Goal: Task Accomplishment & Management: Use online tool/utility

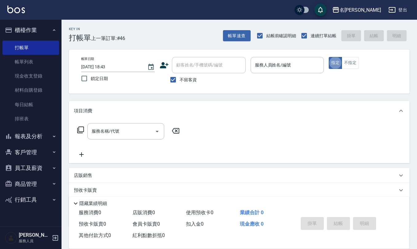
type button "true"
click at [309, 58] on div "服務人員姓名/編號" at bounding box center [287, 65] width 73 height 16
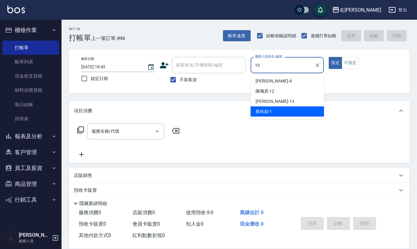
type input "胡淑雲-10"
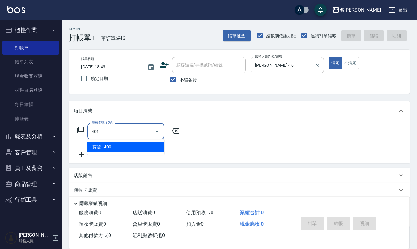
type input "剪髮(401)"
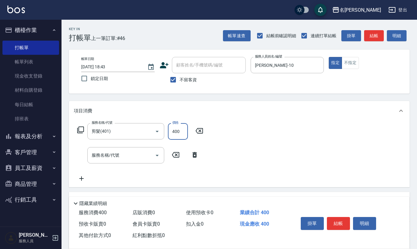
drag, startPoint x: 176, startPoint y: 125, endPoint x: 176, endPoint y: 129, distance: 3.7
click at [176, 126] on input "400" at bounding box center [178, 131] width 20 height 17
type input "405"
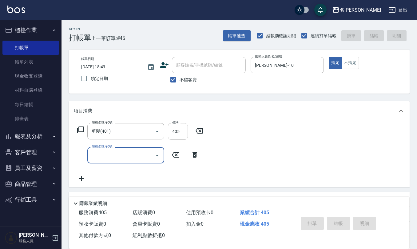
type input "2025/08/19 19:17"
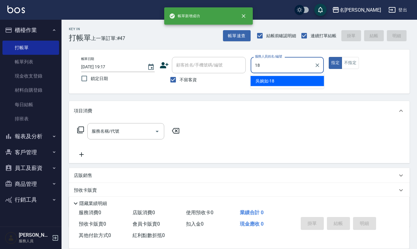
type input "吳婉如-18"
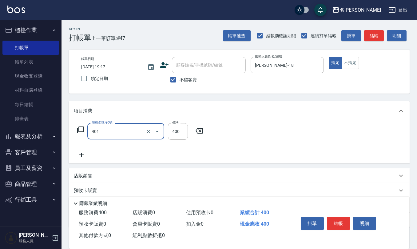
type input "剪髮(401)"
type input "300"
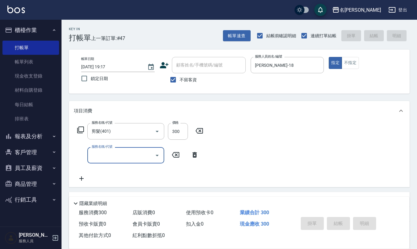
type input "2025/08/19 19:18"
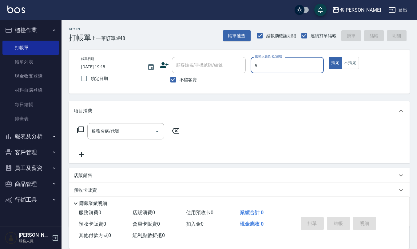
type input "江依潔-9"
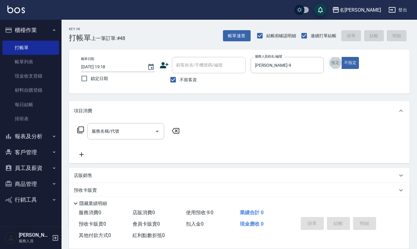
type input "."
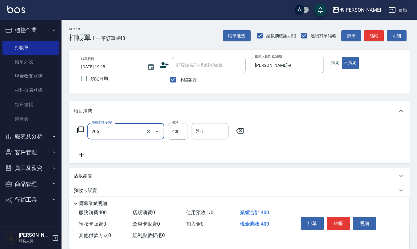
type input "健康洗(206)"
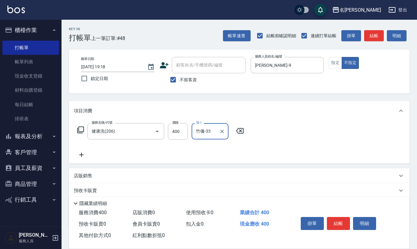
type input "竹儀-33"
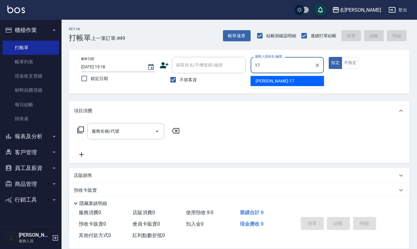
type input "李俞玫-17"
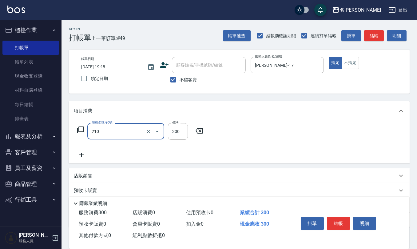
type input "歐娜洗髮精(210)"
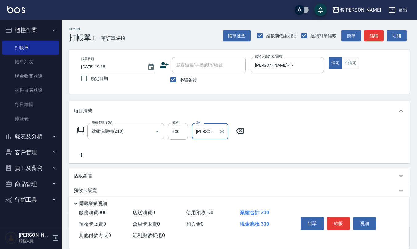
type input "李俞玫-17"
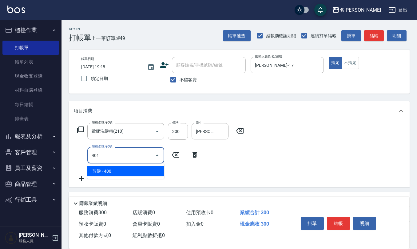
type input "剪髮(401)"
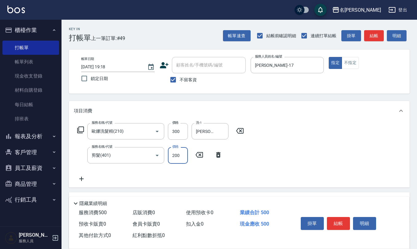
type input "200"
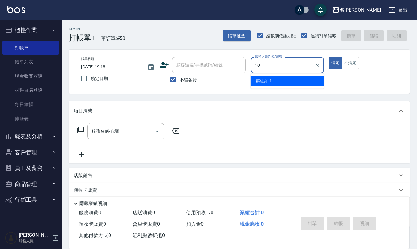
type input "胡淑雲-10"
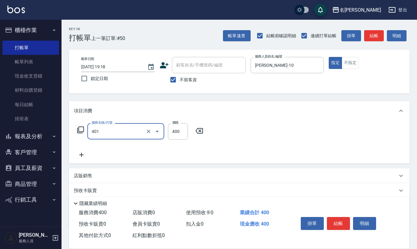
type input "剪髮(401)"
type input "360"
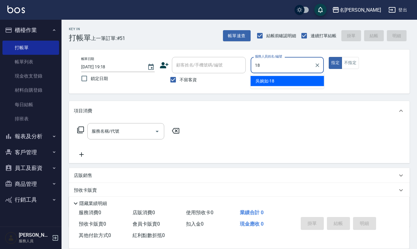
type input "吳婉如-18"
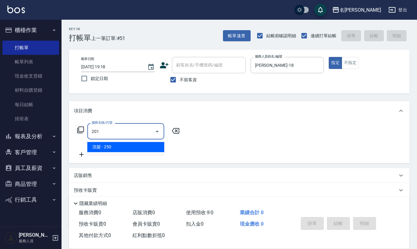
type input "洗髮(201)"
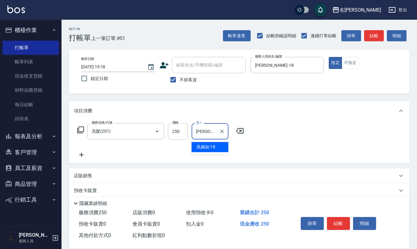
type input "吳婉如-18"
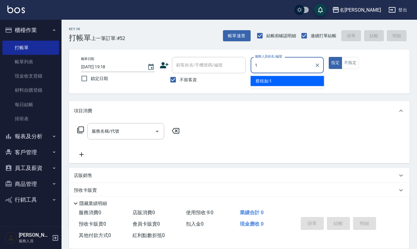
type input "蔡桂如-1"
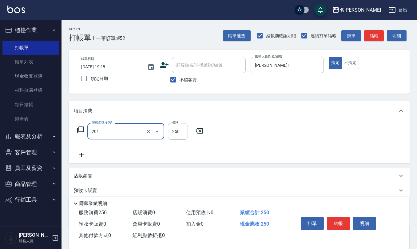
type input "洗髮(201)"
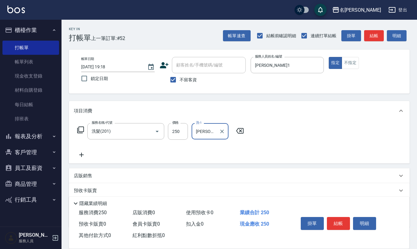
type input "蔡桂如-1"
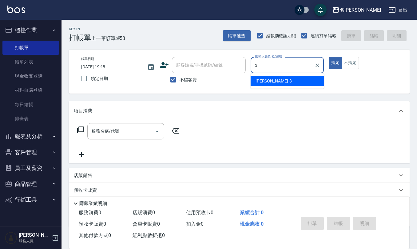
type input "陳旅玨-3"
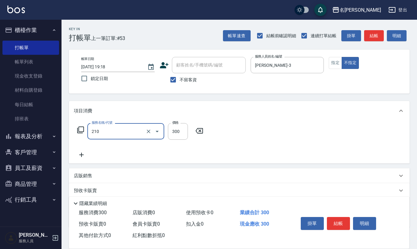
type input "歐娜洗髮精(210)"
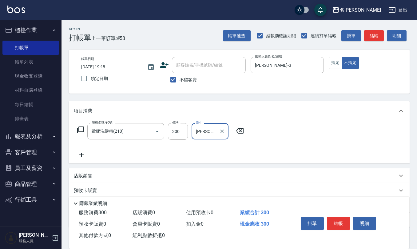
type input "葉冠佑-32"
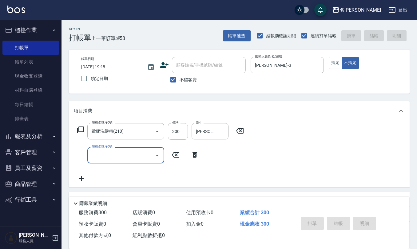
type input "2025/08/19 19:20"
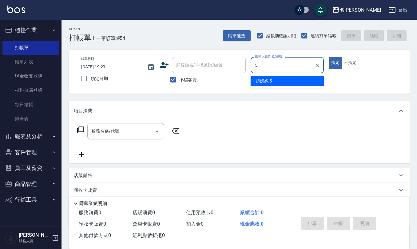
type input "趙妍妮-5"
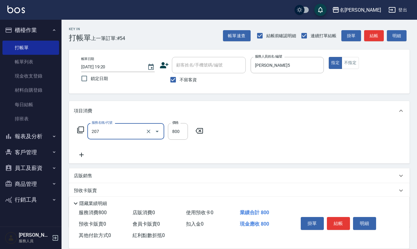
type input "清潔洗(207)"
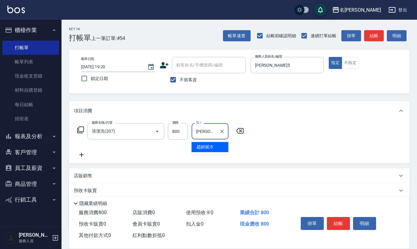
type input "趙妍妮-5"
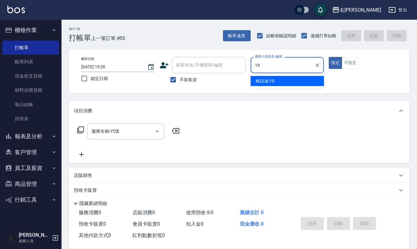
type input "林語涵-19"
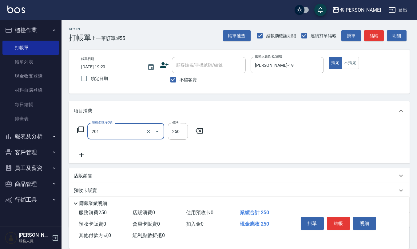
type input "洗髮(201)"
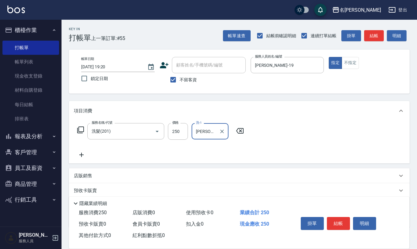
type input "林佩誼-25"
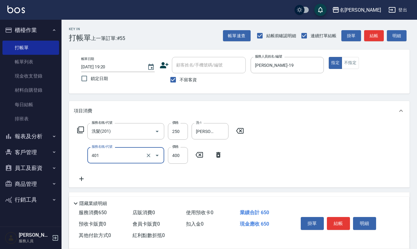
type input "剪髮(401)"
type input "500"
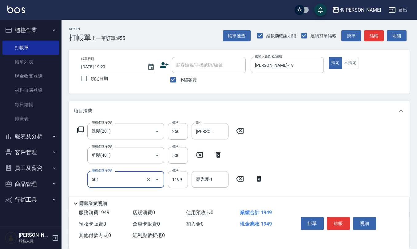
type input "染髮(501)"
type input "1600"
type input "."
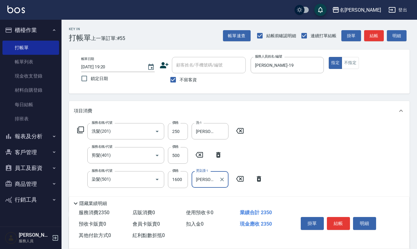
type input "林佩誼-25"
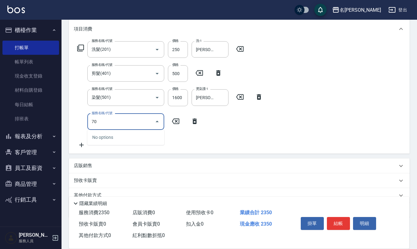
type input "7"
type input "TG護髮素(潤絲)(807)"
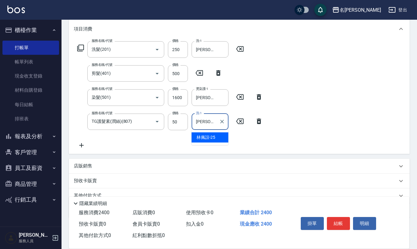
type input "林佩誼-25"
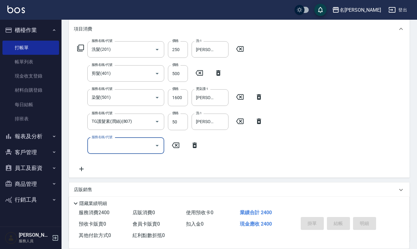
type input "2025/08/19 19:22"
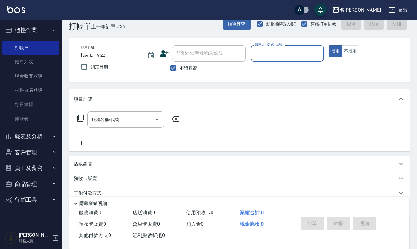
scroll to position [0, 0]
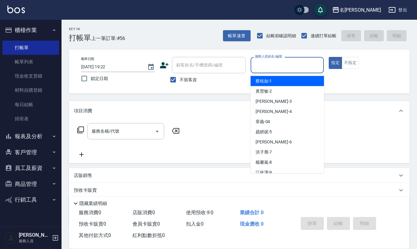
click at [281, 66] on input "服務人員姓名/編號" at bounding box center [287, 65] width 68 height 11
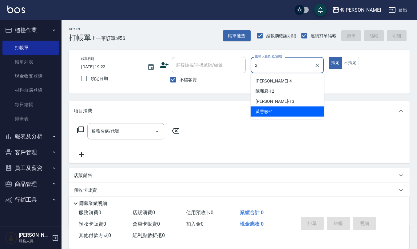
type input "黃慧敏-2"
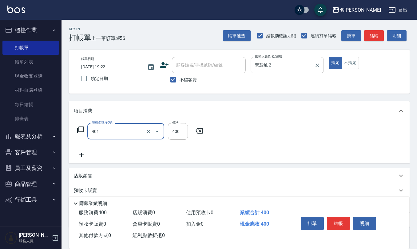
type input "剪髮(401)"
type input "350"
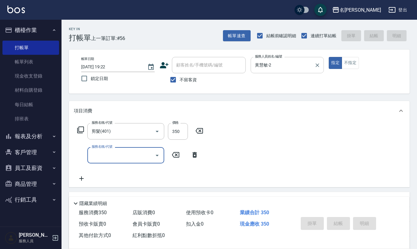
type input "2025/08/19 19:28"
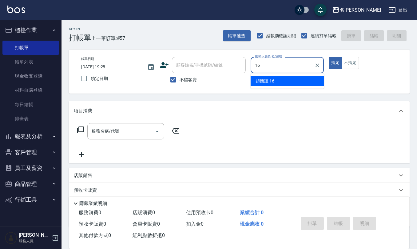
type input "趙恬誼-16"
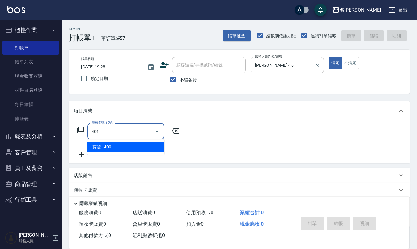
type input "剪髮(401)"
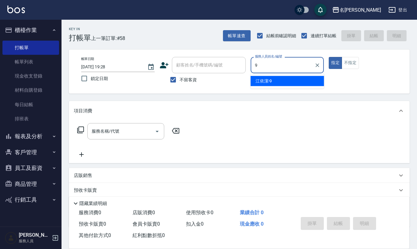
type input "江依潔-9"
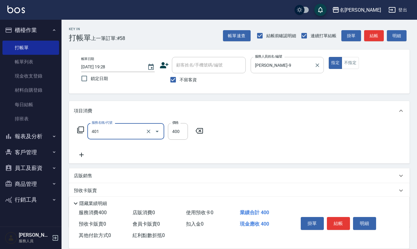
type input "剪髮(401)"
type input "300"
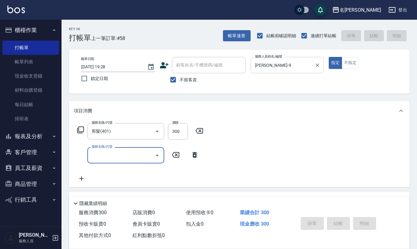
type input "2025/08/19 19:38"
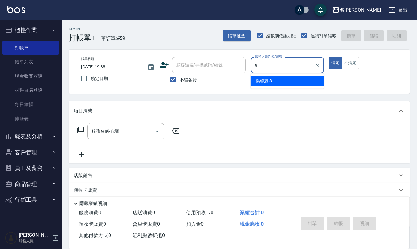
type input "楊馨嵐-8"
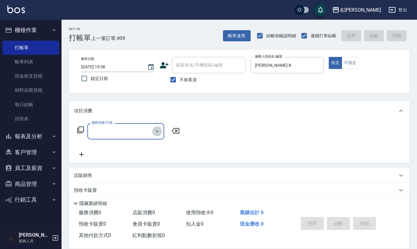
click at [155, 131] on icon "Open" at bounding box center [156, 131] width 7 height 7
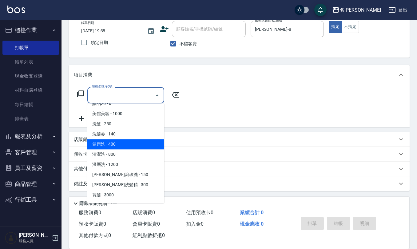
scroll to position [82, 0]
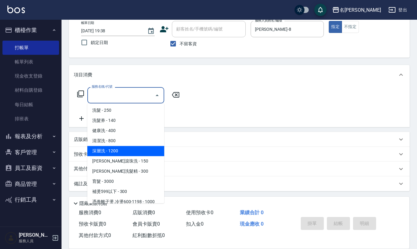
click at [134, 149] on span "深層洗 - 1200" at bounding box center [125, 151] width 77 height 10
type input "深層洗(208)"
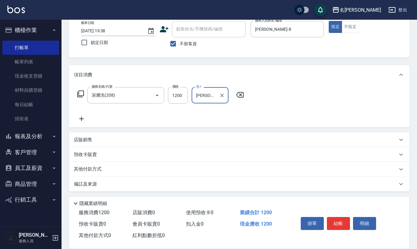
type input "杜芊彤-20"
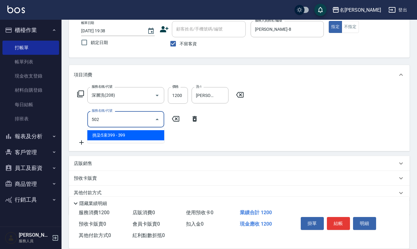
type input "挑染5束399(502)"
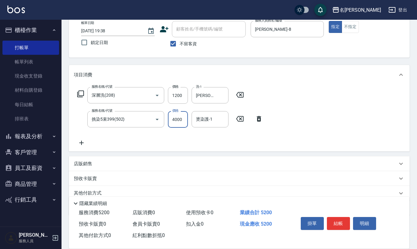
type input "4000"
type input "杜芊彤-20"
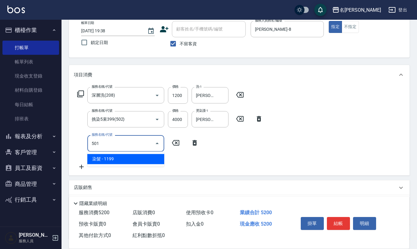
type input "染髮(501)"
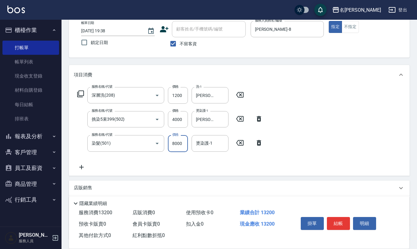
type input "8000"
type input "杜芊彤-20"
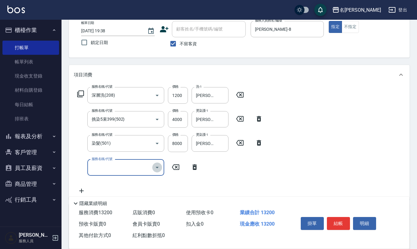
click at [156, 166] on icon "Open" at bounding box center [156, 167] width 7 height 7
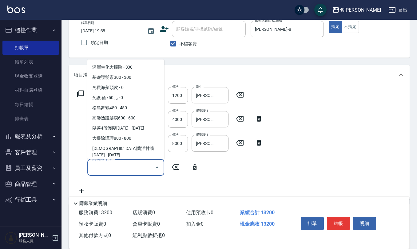
scroll to position [410, 0]
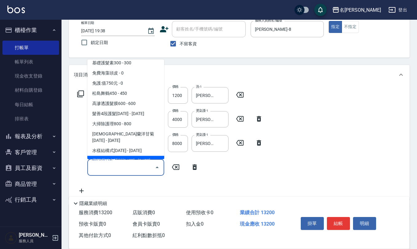
click at [141, 156] on span "馬丁尼消光護髮1500 - 1500" at bounding box center [125, 161] width 77 height 10
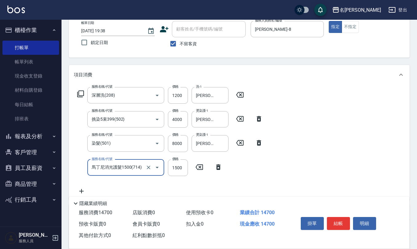
type input "馬丁尼消光護髮1500(714)"
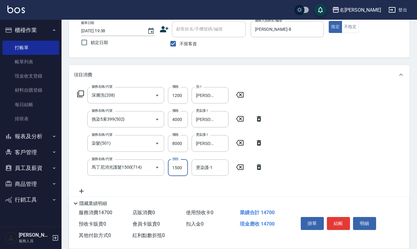
click at [170, 165] on input "1500" at bounding box center [178, 167] width 20 height 17
type input "1050"
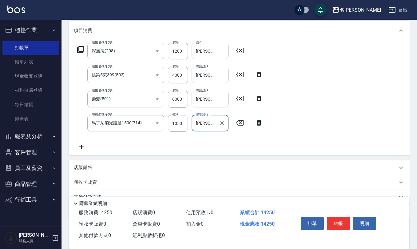
scroll to position [108, 0]
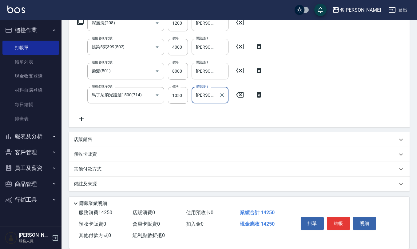
type input "杜芊彤-20"
click at [77, 139] on p "店販銷售" at bounding box center [83, 139] width 18 height 6
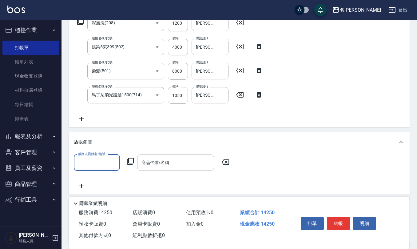
scroll to position [0, 0]
type input "五"
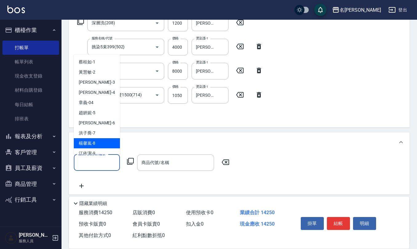
click at [113, 140] on div "楊馨嵐 -8" at bounding box center [97, 143] width 46 height 10
type input "楊馨嵐-8"
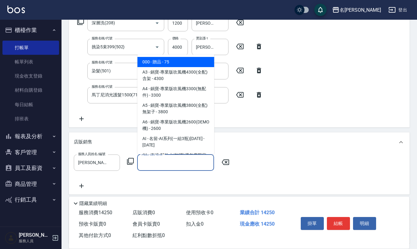
click at [156, 164] on input "商品代號/名稱" at bounding box center [175, 162] width 71 height 11
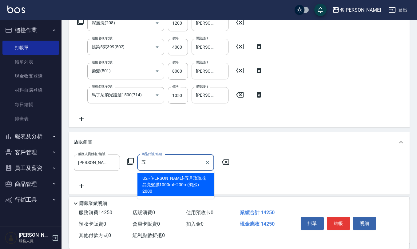
type input "里歐-五月玫瑰花晶亮髮膜1000ml+200m(調漲)"
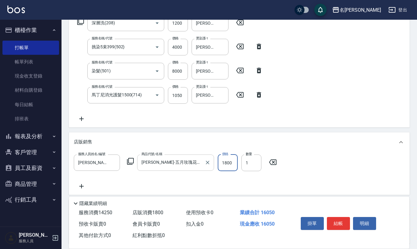
type input "1800"
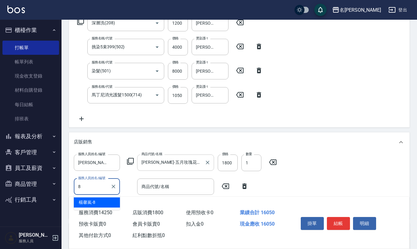
type input "楊馨嵐-8"
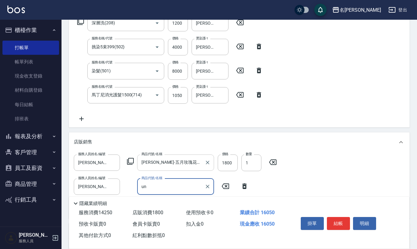
type input "u"
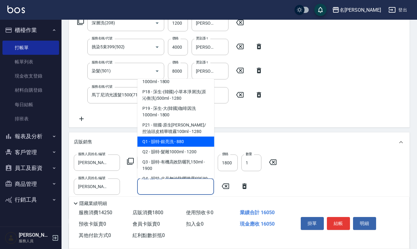
scroll to position [1885, 0]
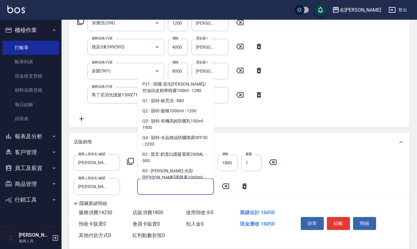
click at [176, 189] on span "R4 - 晨宏-(管)銀色養色洗髮精1000ml - 2000" at bounding box center [175, 197] width 77 height 17
type input "晨宏-(管)銀色養色洗髮精1000ml"
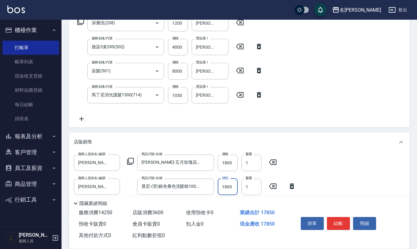
type input "1800"
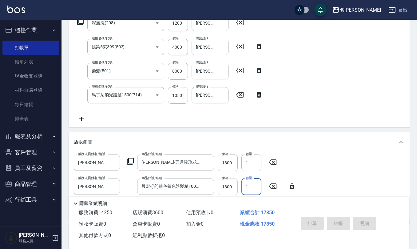
type input "2025/08/19 19:44"
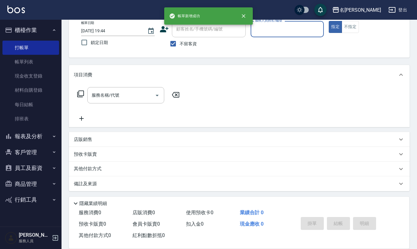
scroll to position [0, 0]
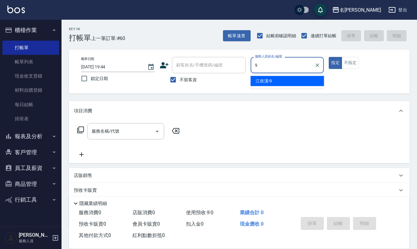
type input "江依潔-9"
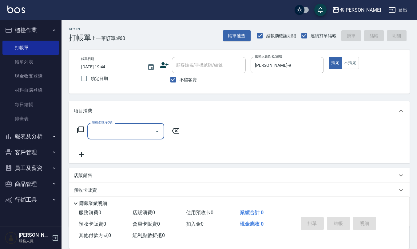
click at [158, 135] on div at bounding box center [156, 131] width 9 height 16
click at [158, 131] on icon "Open" at bounding box center [157, 132] width 3 height 2
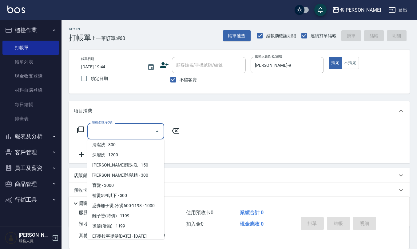
scroll to position [164, 0]
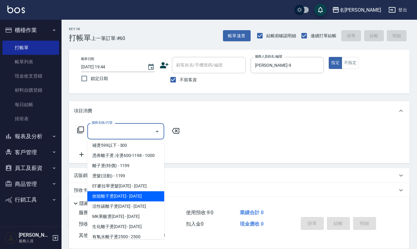
drag, startPoint x: 129, startPoint y: 182, endPoint x: 129, endPoint y: 197, distance: 14.4
click at [129, 197] on ul "美甲 - 1000 美睫 - 1000 零感增量 - 3000 霧眉 - 4999 贈品1 - 0 贈品2 - 0 贈品20 - 0 美體美容 - 1000 …" at bounding box center [125, 189] width 77 height 100
click at [129, 196] on span "效能離子燙1500 - 1500" at bounding box center [125, 196] width 77 height 10
type input "效能離子燙1500(308)"
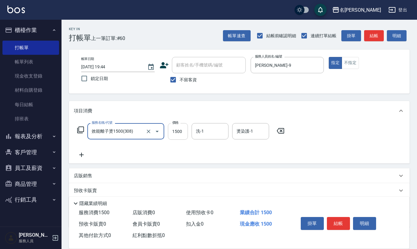
click at [181, 131] on input "1500" at bounding box center [178, 131] width 20 height 17
type input "1300"
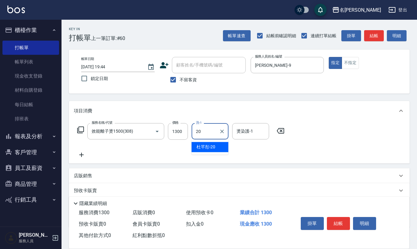
type input "杜芊彤-20"
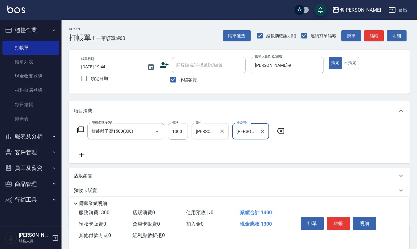
type input "杜芊彤-20"
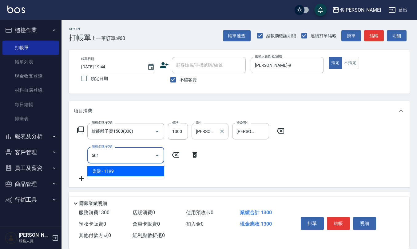
type input "染髮(501)"
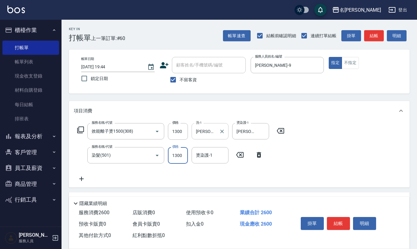
type input "1300"
type input "杜芊彤-20"
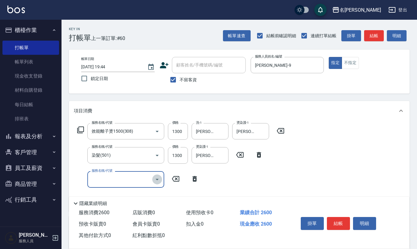
click at [157, 178] on icon "Open" at bounding box center [156, 179] width 7 height 7
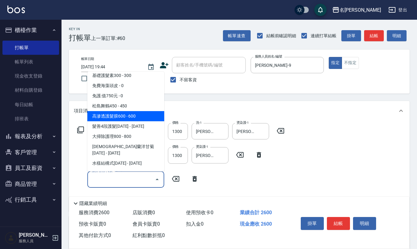
scroll to position [410, 0]
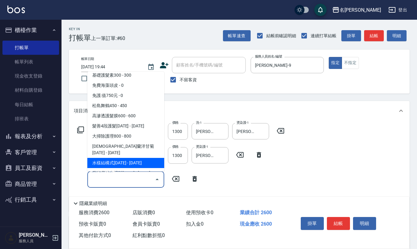
click at [153, 158] on span "水樣結構式1200 - 1200" at bounding box center [125, 163] width 77 height 10
type input "水樣結構式1200(713)"
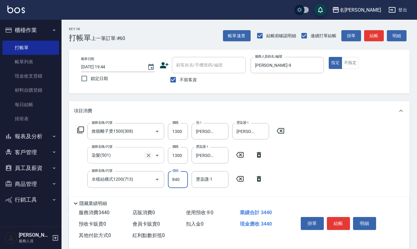
type input "840"
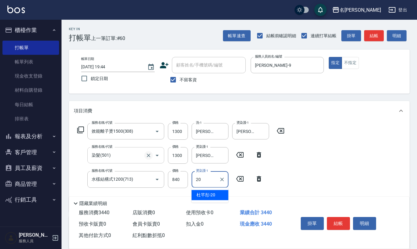
type input "杜芊彤-20"
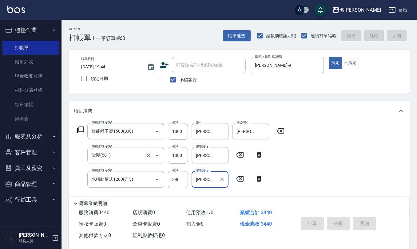
type input "2025/08/19 19:54"
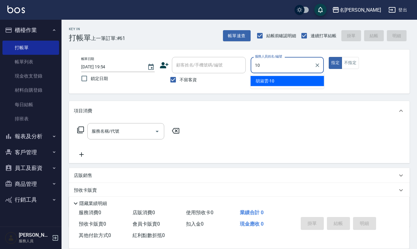
type input "胡淑雲-10"
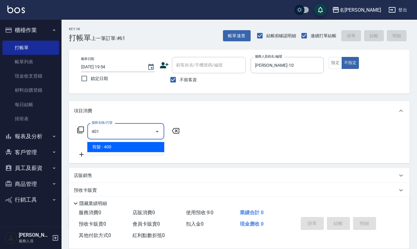
type input "剪髮(401)"
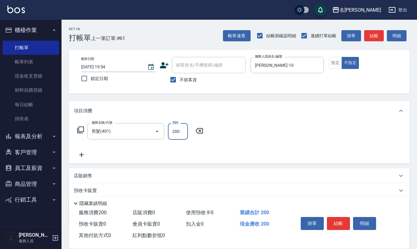
type input "200"
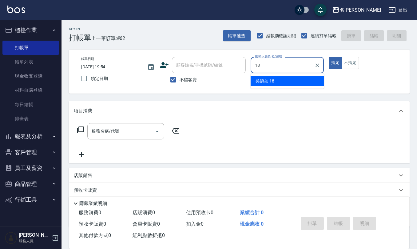
type input "吳婉如-18"
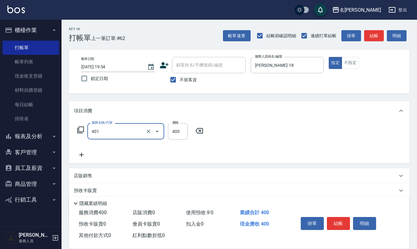
type input "剪髮(401)"
type input "350"
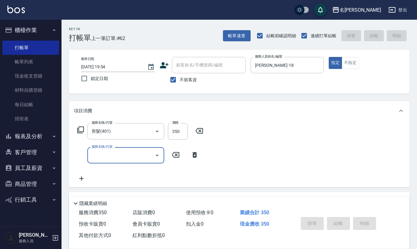
type input "2025/08/19 19:55"
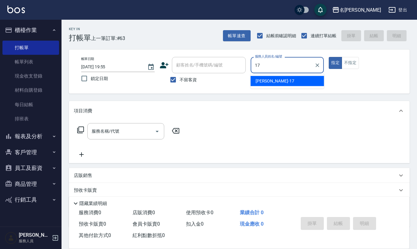
type input "李俞玫-17"
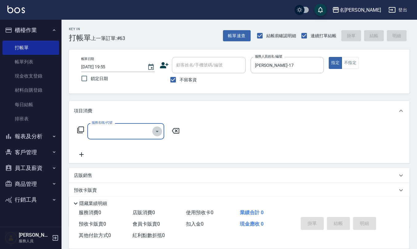
click at [157, 131] on icon "Open" at bounding box center [157, 132] width 3 height 2
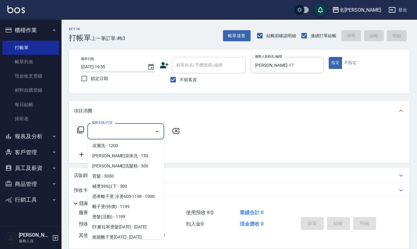
scroll to position [164, 0]
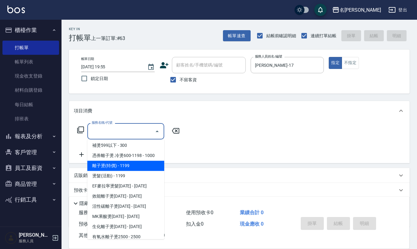
click at [136, 168] on span "離子燙(特價) - 1199" at bounding box center [125, 165] width 77 height 10
type input "離子燙(特價)(304)"
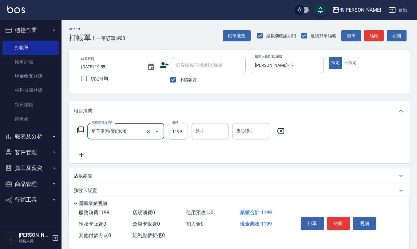
click at [187, 134] on input "1199" at bounding box center [178, 131] width 20 height 17
type input "1200"
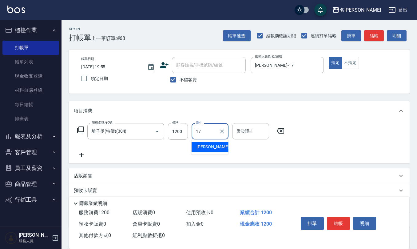
type input "李俞玫-17"
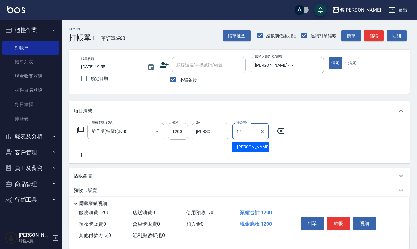
type input "李俞玫-17"
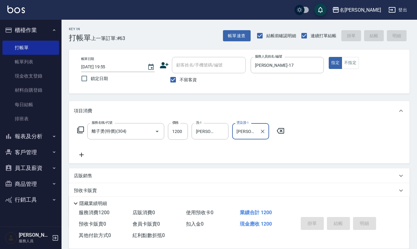
type input "2025/08/19 19:56"
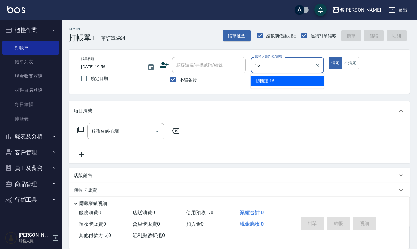
type input "趙恬誼-16"
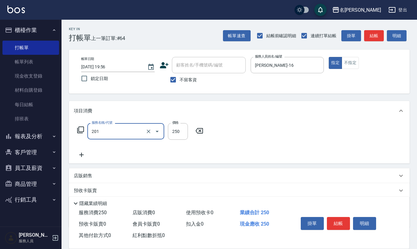
type input "洗髮(201)"
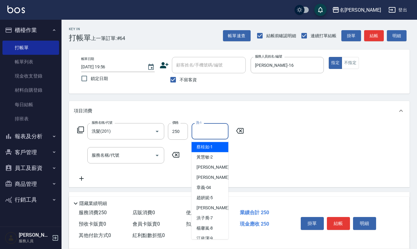
click at [204, 133] on input "洗-1" at bounding box center [209, 131] width 31 height 11
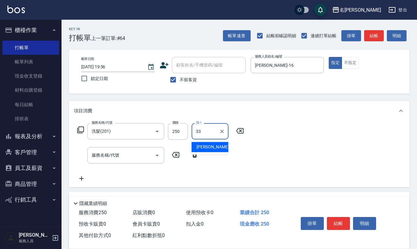
type input "竹儀-33"
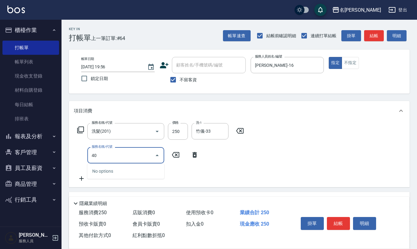
type input "401"
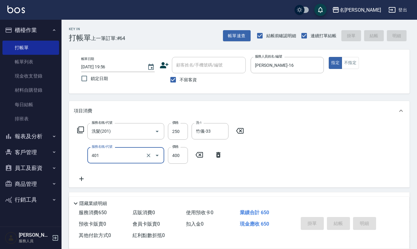
type input "2025/08/19 19:57"
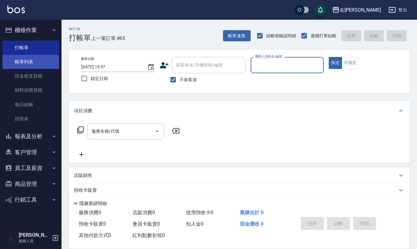
click at [41, 56] on link "帳單列表" at bounding box center [30, 62] width 57 height 14
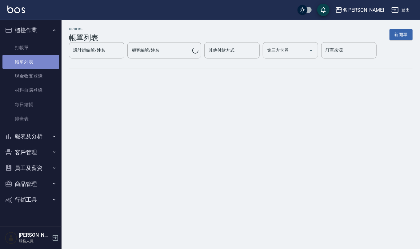
click at [42, 58] on link "帳單列表" at bounding box center [30, 62] width 57 height 14
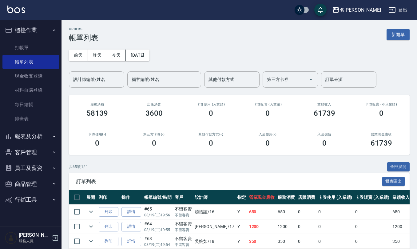
scroll to position [41, 0]
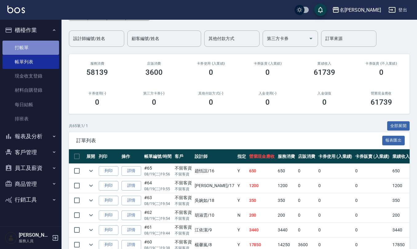
click at [44, 44] on link "打帳單" at bounding box center [30, 48] width 57 height 14
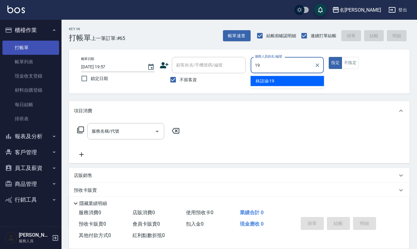
type input "林語涵-19"
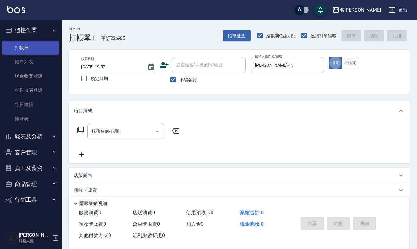
type button "true"
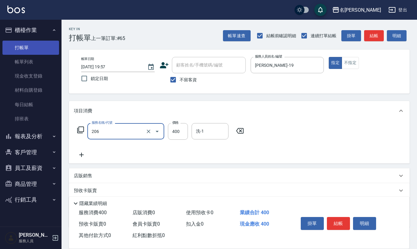
type input "健康洗(206)"
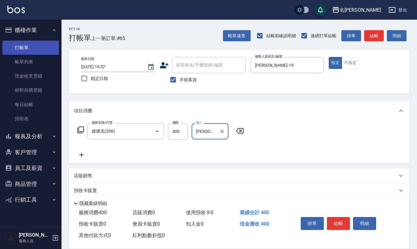
type input "林佩誼-25"
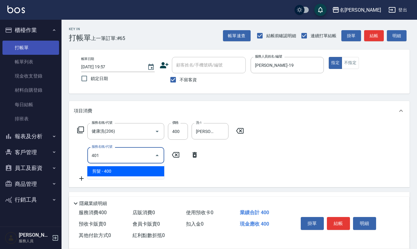
type input "剪髮(401)"
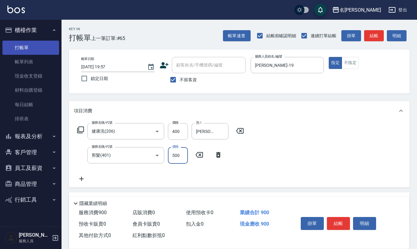
type input "500"
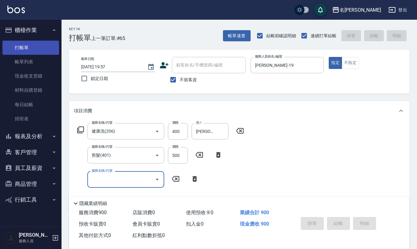
type input "2025/08/19 19:59"
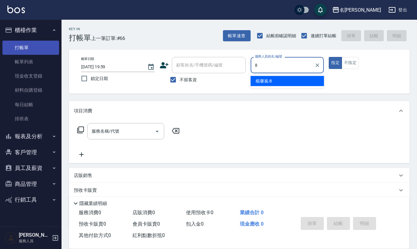
type input "楊馨嵐-8"
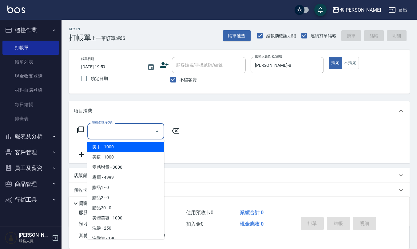
click at [97, 131] on input "服務名稱/代號" at bounding box center [121, 131] width 62 height 11
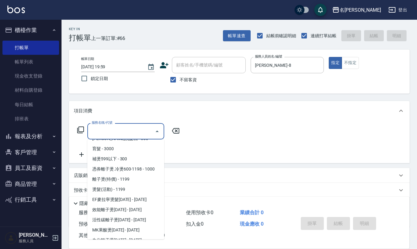
scroll to position [164, 0]
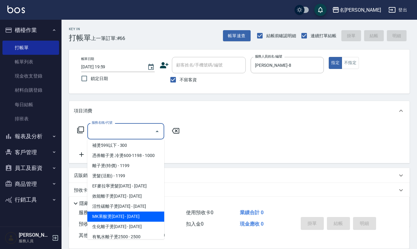
click at [144, 212] on span "MK果酸燙2000 - 2000" at bounding box center [125, 216] width 77 height 10
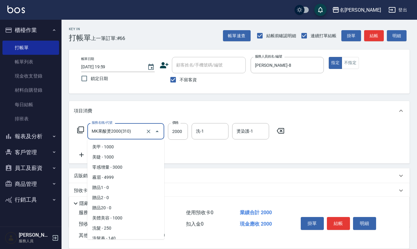
click at [134, 134] on input "MK果酸燙2000(310)" at bounding box center [117, 131] width 54 height 11
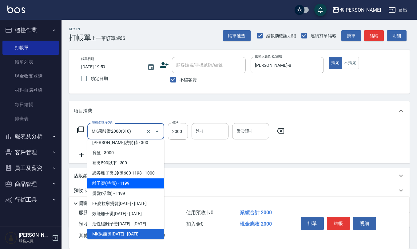
scroll to position [187, 0]
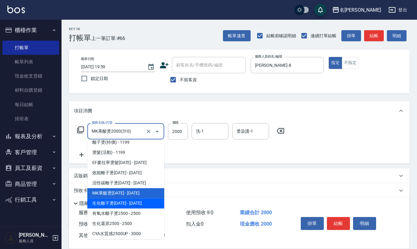
click at [134, 202] on span "生化離子燙2000 - 2000" at bounding box center [125, 203] width 77 height 10
type input "生化離子燙2000(311)"
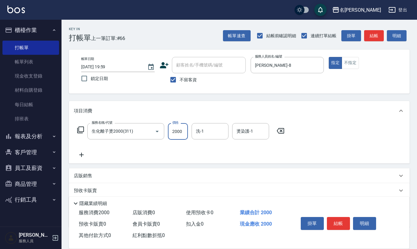
click at [179, 134] on input "2000" at bounding box center [178, 131] width 20 height 17
type input "1700"
click at [218, 135] on input "洗-1" at bounding box center [209, 131] width 31 height 11
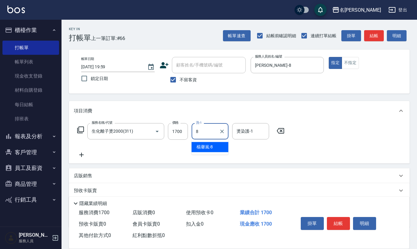
type input "楊馨嵐-8"
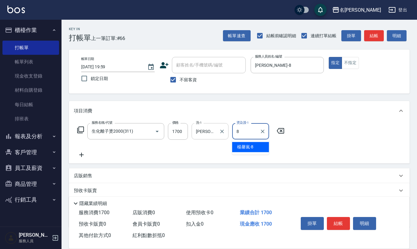
type input "楊馨嵐-8"
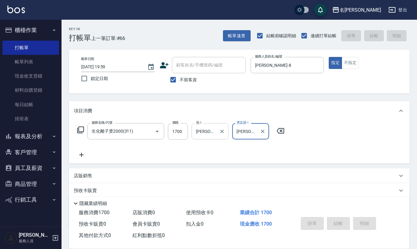
type input "2025/08/19 20:01"
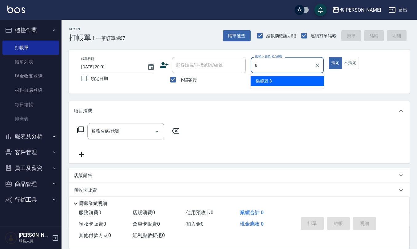
type input "楊馨嵐-8"
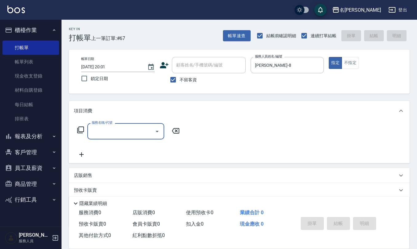
click at [157, 132] on icon "Open" at bounding box center [157, 132] width 3 height 2
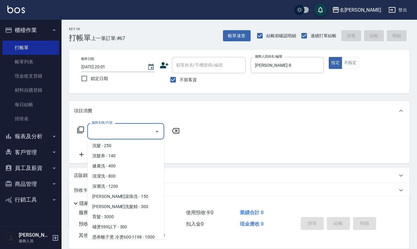
scroll to position [82, 0]
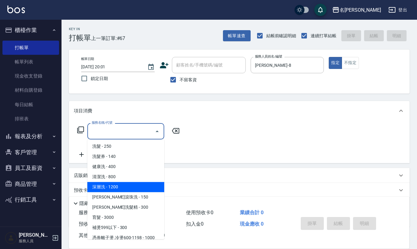
click at [118, 186] on span "深層洗 - 1200" at bounding box center [125, 187] width 77 height 10
type input "深層洗(208)"
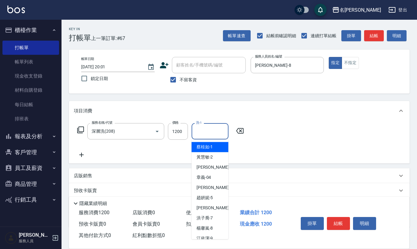
drag, startPoint x: 210, startPoint y: 131, endPoint x: 208, endPoint y: 133, distance: 3.3
click at [211, 131] on input "洗-1" at bounding box center [209, 131] width 31 height 11
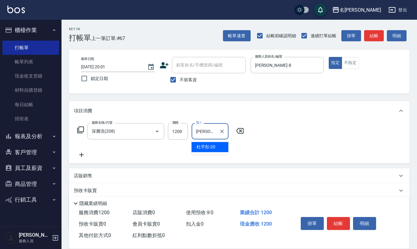
type input "杜芊彤-20"
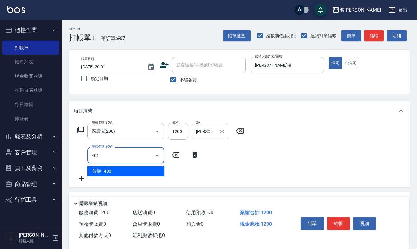
type input "剪髮(401)"
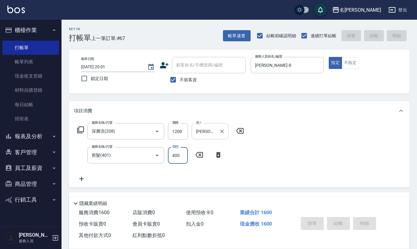
type input "2025/08/19 20:02"
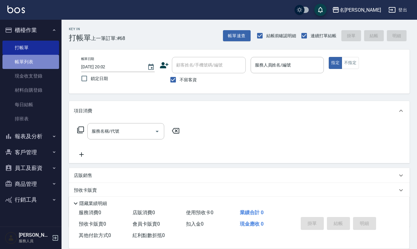
click at [23, 63] on link "帳單列表" at bounding box center [30, 62] width 57 height 14
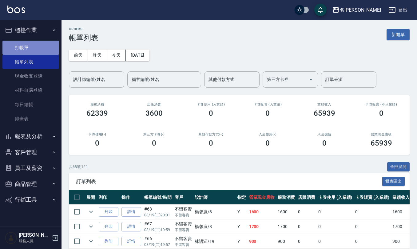
click at [42, 45] on link "打帳單" at bounding box center [30, 48] width 57 height 14
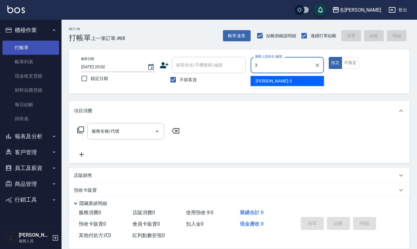
type input "陳旅玨-3"
type button "true"
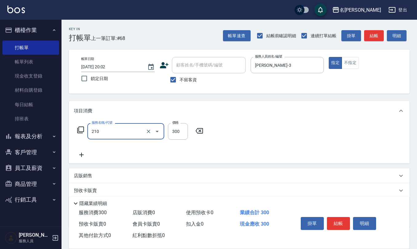
type input "歐娜洗髮精(210)"
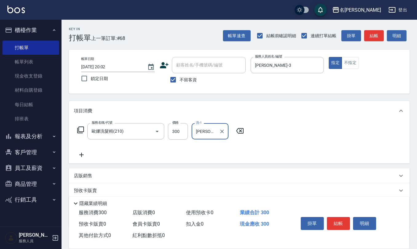
type input "陳旅玨-3"
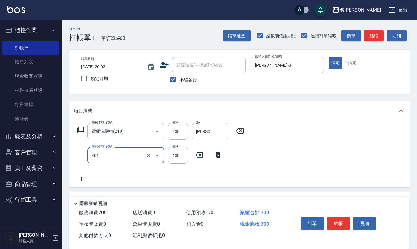
type input "剪髮(401)"
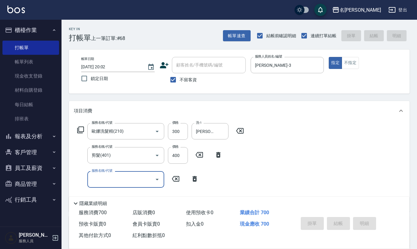
type input "2025/08/19 20:03"
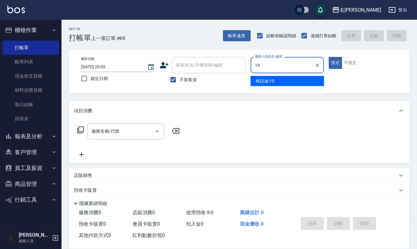
type input "林語涵-19"
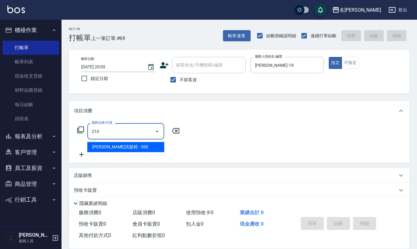
type input "歐娜洗髮精(210)"
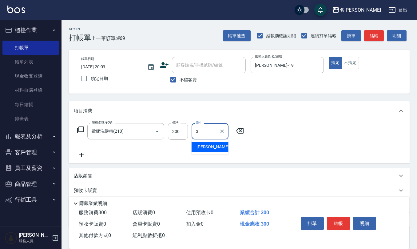
type input "33"
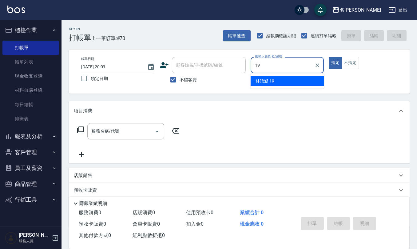
type input "林語涵-19"
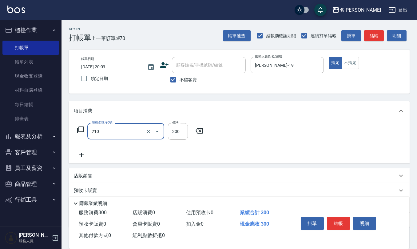
type input "歐娜洗髮精(210)"
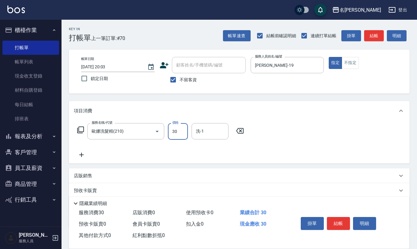
type input "300"
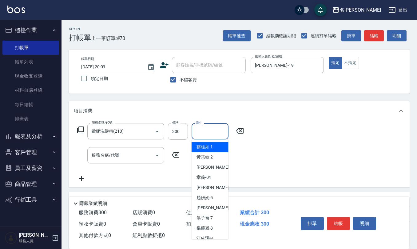
click at [213, 133] on input "洗-1" at bounding box center [209, 131] width 31 height 11
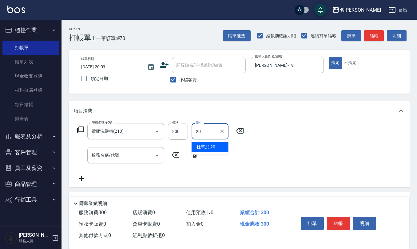
type input "杜芊彤-20"
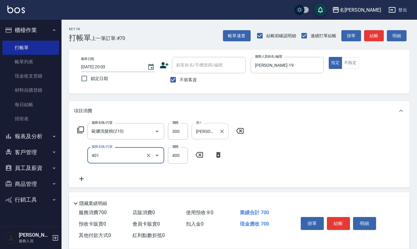
type input "剪髮(401)"
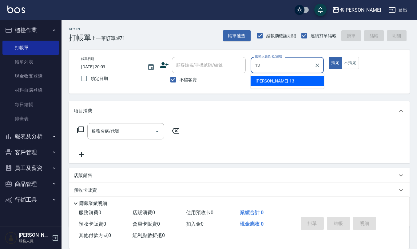
type input "蘇亭云-13"
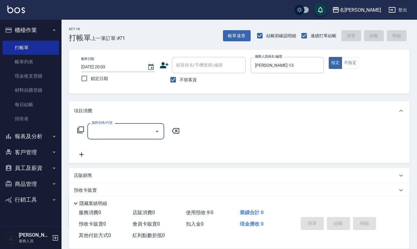
click at [157, 132] on icon "Open" at bounding box center [156, 131] width 7 height 7
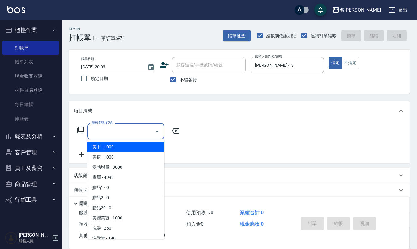
scroll to position [36, 0]
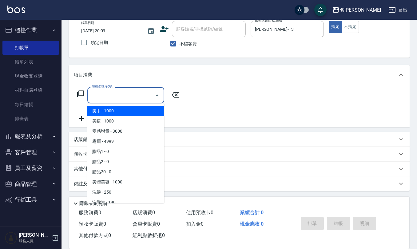
click at [132, 95] on input "服務名稱/代號" at bounding box center [121, 95] width 62 height 11
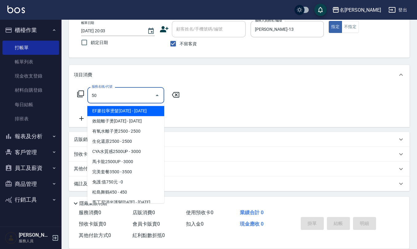
type input "5"
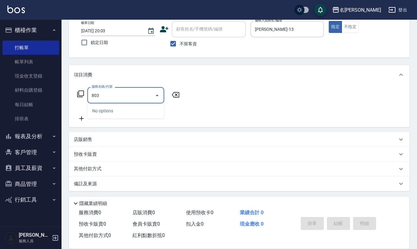
type input "803"
click at [123, 93] on input "803" at bounding box center [121, 95] width 62 height 11
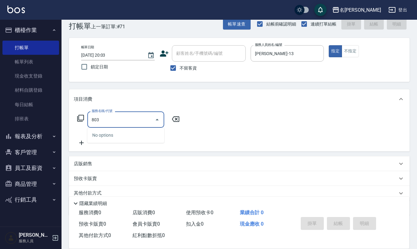
scroll to position [0, 0]
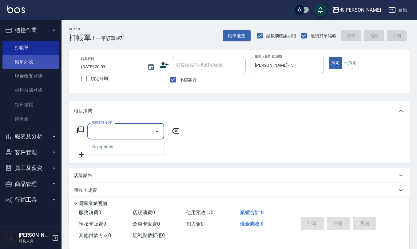
click at [15, 63] on link "帳單列表" at bounding box center [30, 62] width 57 height 14
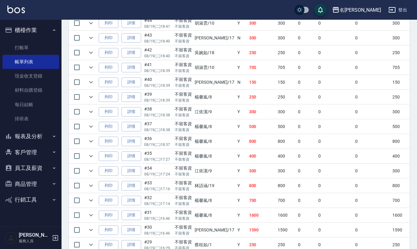
scroll to position [656, 0]
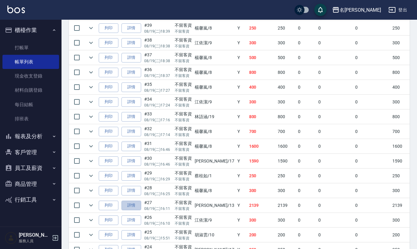
click at [131, 210] on link "詳情" at bounding box center [131, 205] width 20 height 10
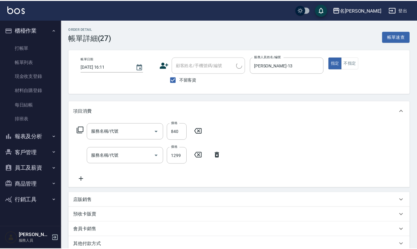
type input "2025/08/19 16:11"
checkbox input "true"
type input "蘇亭云-13"
type input "有氧水離"
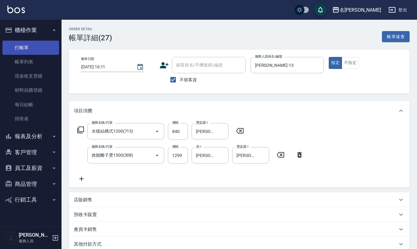
click at [37, 43] on link "打帳單" at bounding box center [30, 48] width 57 height 14
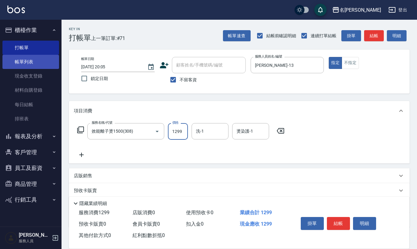
click at [26, 59] on link "帳單列表" at bounding box center [30, 62] width 57 height 14
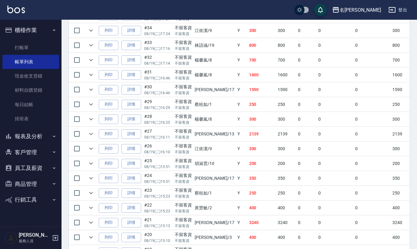
scroll to position [738, 0]
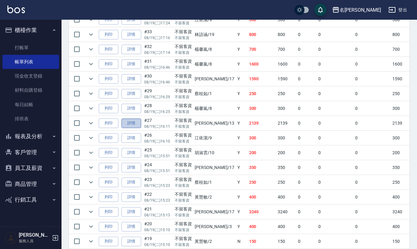
click at [137, 128] on link "詳情" at bounding box center [131, 123] width 20 height 10
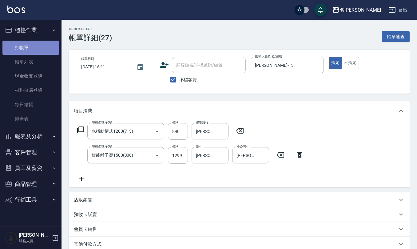
click at [38, 45] on link "打帳單" at bounding box center [30, 48] width 57 height 14
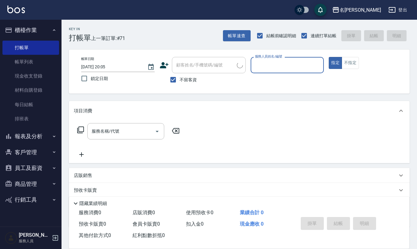
click at [264, 69] on input "服務人員姓名/編號" at bounding box center [287, 65] width 68 height 11
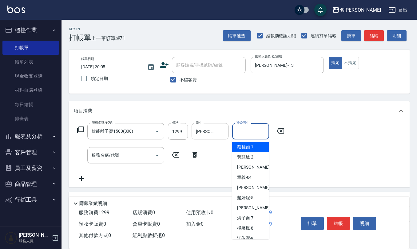
click at [243, 133] on input "燙染護-1" at bounding box center [250, 131] width 31 height 11
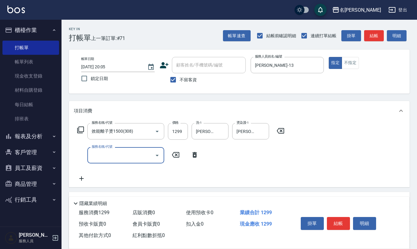
click at [159, 155] on icon "Open" at bounding box center [156, 155] width 7 height 7
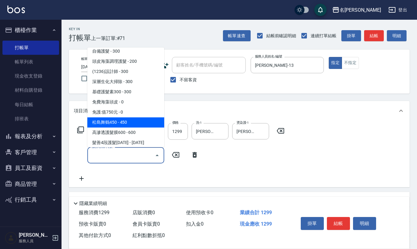
scroll to position [410, 0]
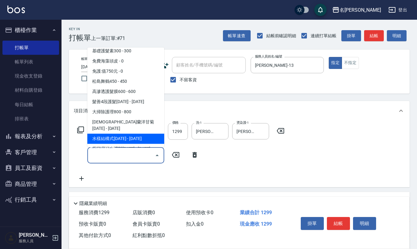
click at [102, 134] on span "水樣結構式1200 - 1200" at bounding box center [125, 139] width 77 height 10
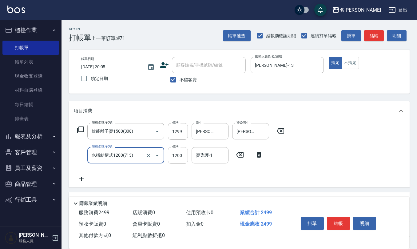
click at [178, 155] on input "1200" at bounding box center [178, 155] width 20 height 17
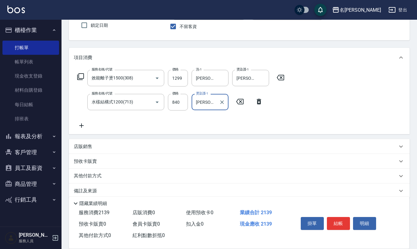
scroll to position [60, 0]
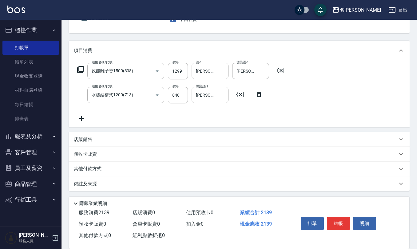
click at [89, 184] on p "備註及來源" at bounding box center [85, 183] width 23 height 6
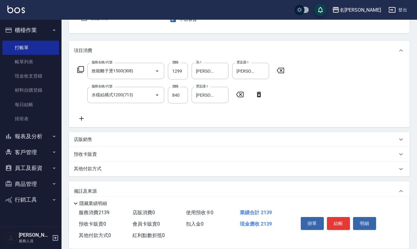
scroll to position [101, 0]
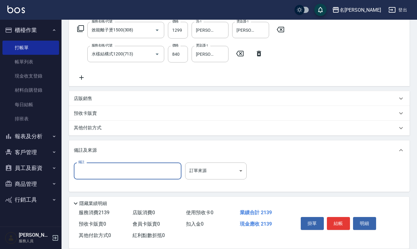
click at [99, 172] on input "備註" at bounding box center [128, 170] width 108 height 17
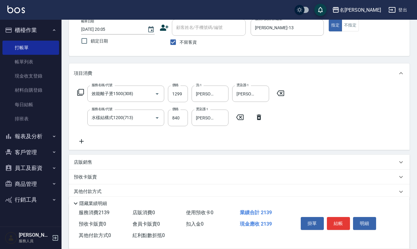
scroll to position [0, 0]
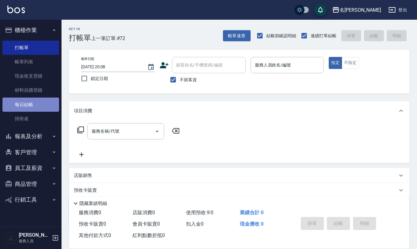
click at [36, 105] on link "每日結帳" at bounding box center [30, 104] width 57 height 14
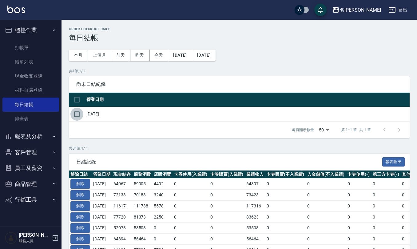
click at [75, 114] on input "checkbox" at bounding box center [76, 114] width 13 height 13
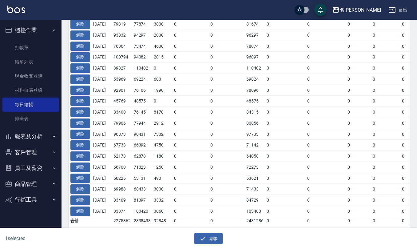
scroll to position [312, 0]
click at [214, 237] on button "結帳" at bounding box center [208, 238] width 29 height 11
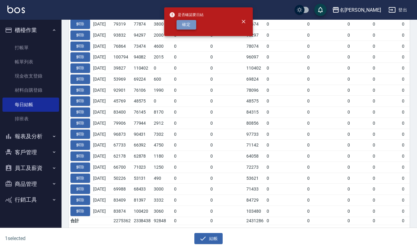
click at [191, 24] on button "確定" at bounding box center [186, 25] width 20 height 10
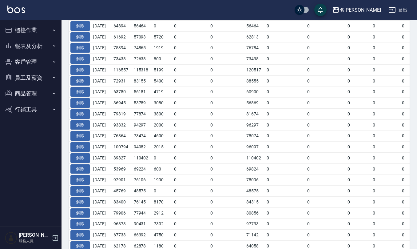
scroll to position [186, 0]
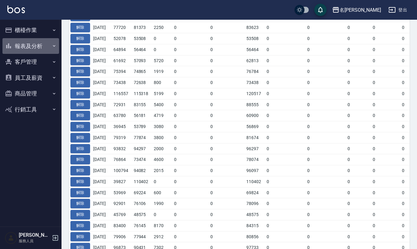
click at [52, 44] on button "報表及分析" at bounding box center [30, 46] width 57 height 16
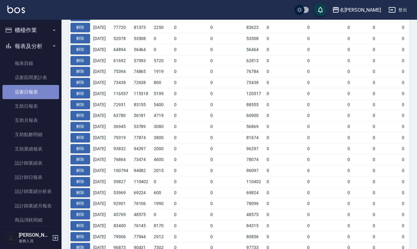
click at [41, 89] on link "店家日報表" at bounding box center [30, 92] width 57 height 14
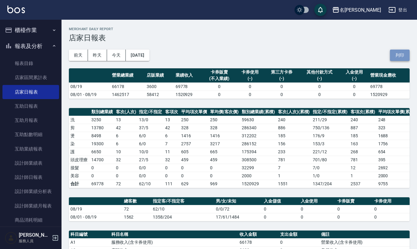
click at [399, 55] on button "列印" at bounding box center [400, 54] width 20 height 11
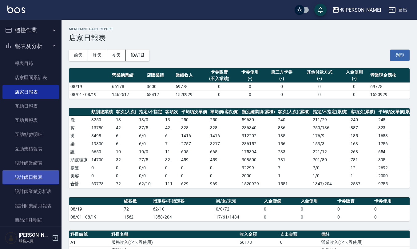
click at [43, 171] on link "設計師日報表" at bounding box center [30, 177] width 57 height 14
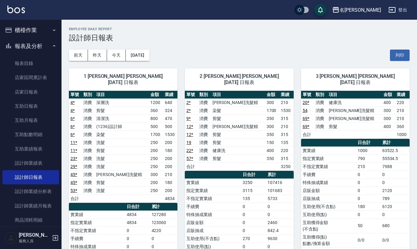
click at [396, 53] on button "列印" at bounding box center [400, 54] width 20 height 11
click at [34, 109] on link "互助日報表" at bounding box center [30, 106] width 57 height 14
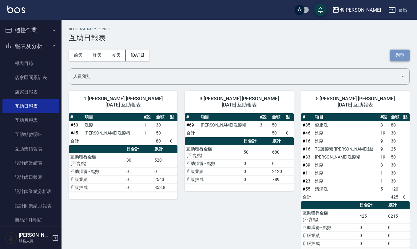
click at [400, 57] on button "列印" at bounding box center [400, 54] width 20 height 11
click at [36, 90] on link "店家日報表" at bounding box center [30, 92] width 57 height 14
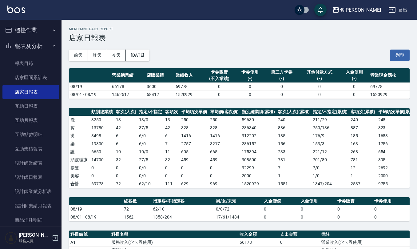
click at [31, 31] on button "櫃檯作業" at bounding box center [30, 30] width 57 height 16
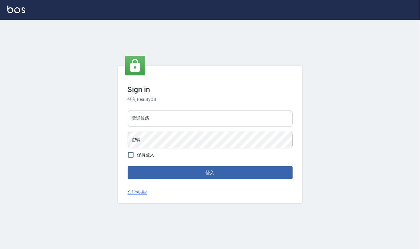
click at [180, 118] on input "電話號碼" at bounding box center [210, 118] width 165 height 17
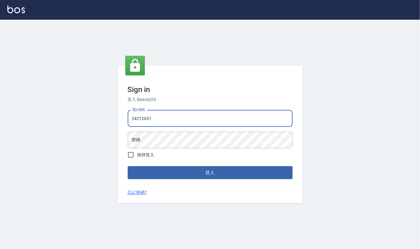
type input "24212651"
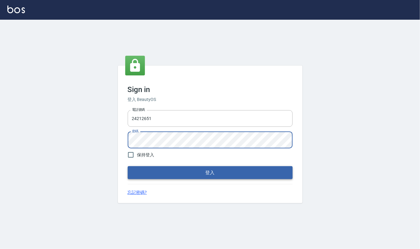
click at [208, 170] on button "登入" at bounding box center [210, 172] width 165 height 13
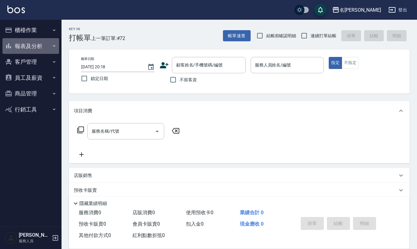
click at [31, 45] on button "報表及分析" at bounding box center [30, 46] width 57 height 16
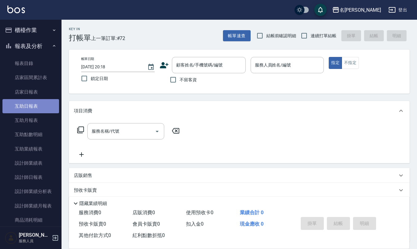
click at [44, 105] on link "互助日報表" at bounding box center [30, 106] width 57 height 14
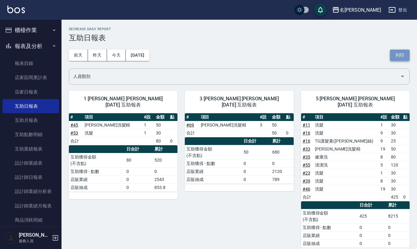
click at [402, 56] on button "列印" at bounding box center [400, 54] width 20 height 11
